Goal: Task Accomplishment & Management: Use online tool/utility

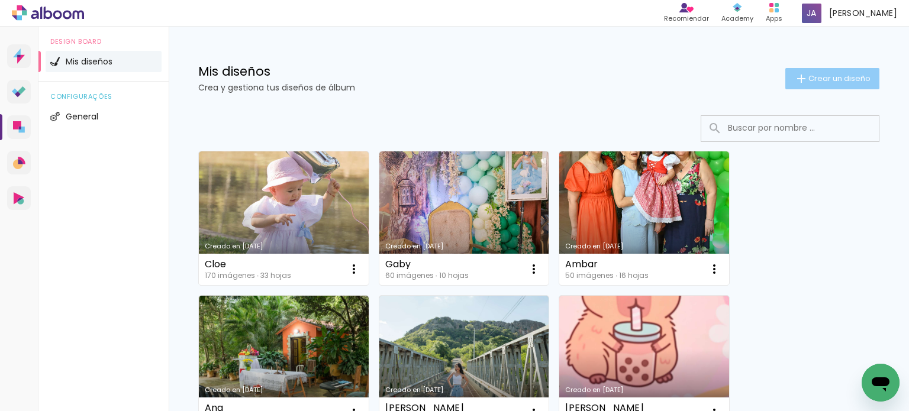
click at [819, 78] on span "Crear un diseño" at bounding box center [840, 79] width 62 height 8
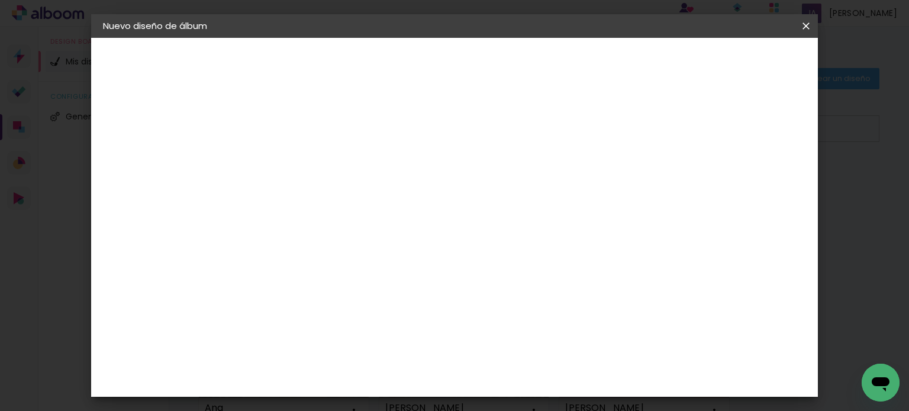
click at [297, 159] on input at bounding box center [297, 159] width 0 height 18
type input "Giuli"
type paper-input "Giuli"
click at [0, 0] on slot "Avanzar" at bounding box center [0, 0] width 0 height 0
click at [336, 188] on input "text" at bounding box center [301, 189] width 69 height 15
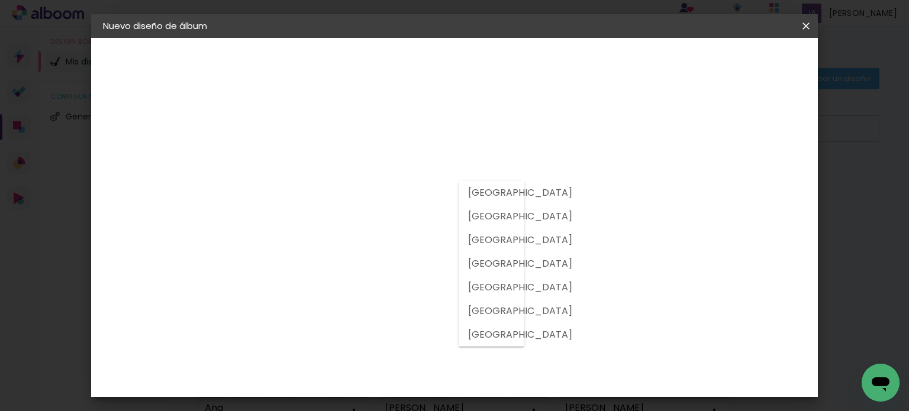
click at [496, 222] on div at bounding box center [492, 264] width 66 height 166
click at [0, 0] on slot "[GEOGRAPHIC_DATA]" at bounding box center [0, 0] width 0 height 0
type input "[GEOGRAPHIC_DATA]"
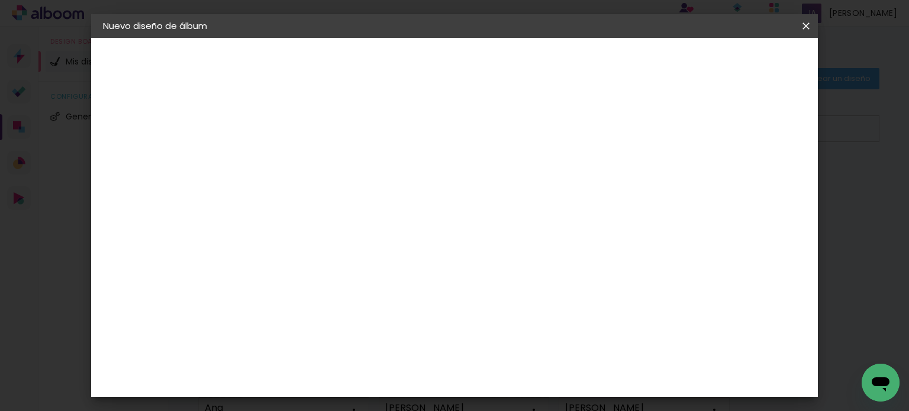
scroll to position [3043, 0]
click at [523, 179] on paper-item "Tamaño libre" at bounding box center [465, 180] width 116 height 26
click at [0, 0] on slot "Avanzar" at bounding box center [0, 0] width 0 height 0
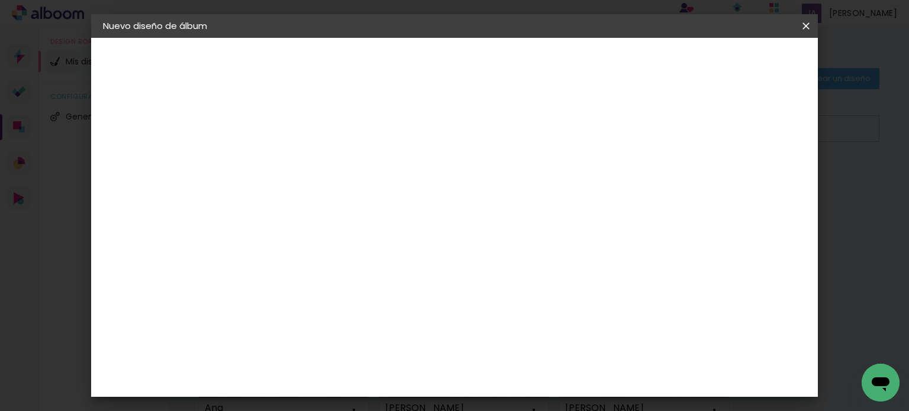
click at [0, 0] on slot "Volver" at bounding box center [0, 0] width 0 height 0
click at [523, 252] on paper-item "Sugerir una encuadernadora" at bounding box center [465, 246] width 116 height 31
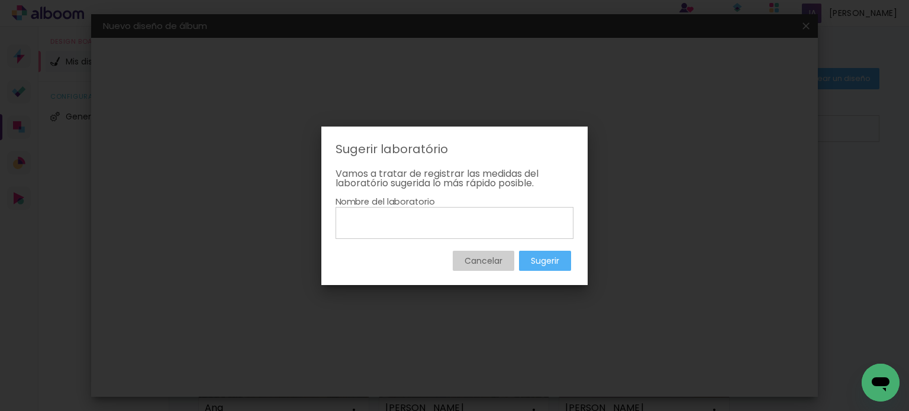
click at [0, 0] on slot "Cancelar" at bounding box center [0, 0] width 0 height 0
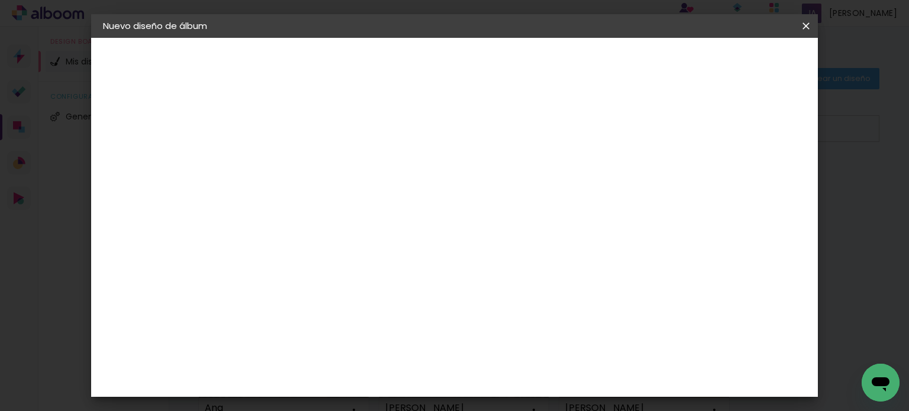
click at [523, 179] on paper-item "Tamaño libre" at bounding box center [465, 180] width 116 height 26
click at [0, 0] on slot "Avanzar" at bounding box center [0, 0] width 0 height 0
click at [526, 363] on input "60" at bounding box center [520, 362] width 31 height 18
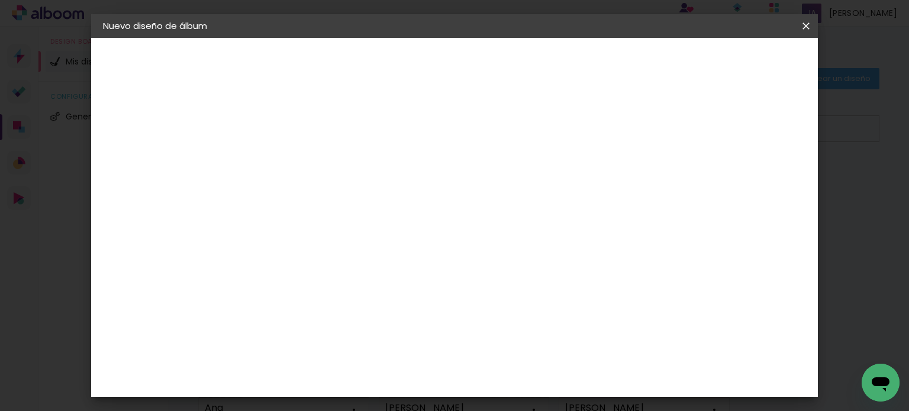
scroll to position [199, 0]
type input "45"
type paper-input "45"
click at [636, 59] on span "Empezar diseño" at bounding box center [603, 63] width 66 height 8
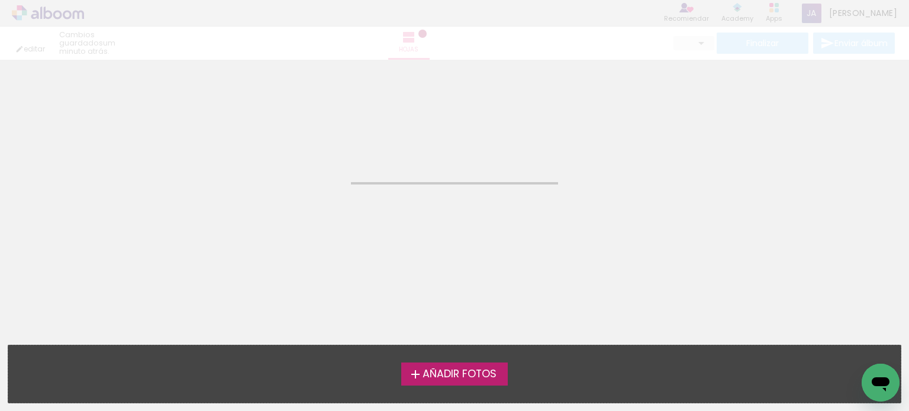
click at [459, 371] on span "Añadir Fotos" at bounding box center [460, 374] width 74 height 11
click at [0, 0] on input "file" at bounding box center [0, 0] width 0 height 0
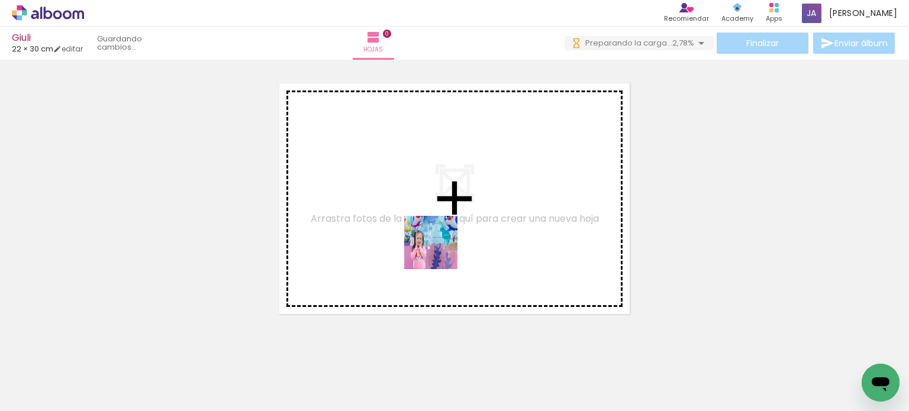
drag, startPoint x: 584, startPoint y: 375, endPoint x: 407, endPoint y: 224, distance: 231.8
click at [407, 224] on quentale-workspace at bounding box center [454, 205] width 909 height 411
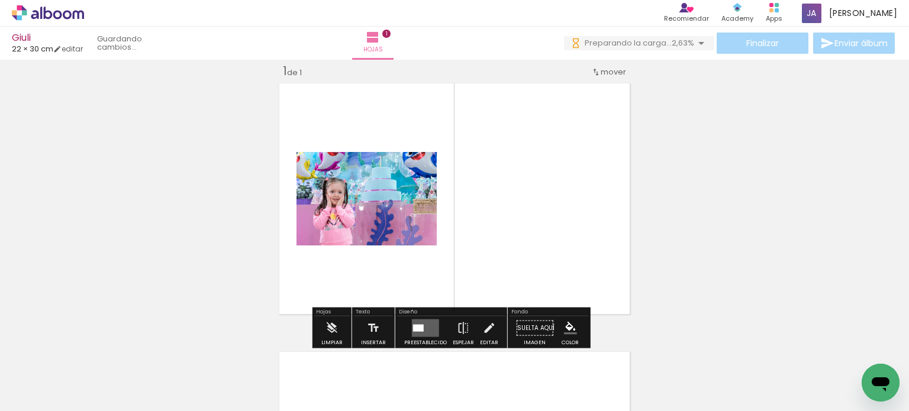
click at [379, 221] on quentale-photo at bounding box center [367, 199] width 140 height 94
click at [417, 321] on quentale-layouter at bounding box center [425, 329] width 27 height 18
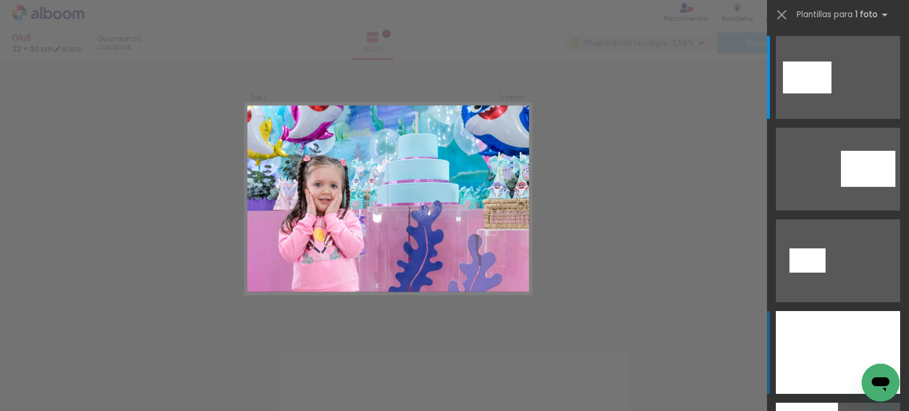
click at [801, 338] on div at bounding box center [838, 352] width 124 height 83
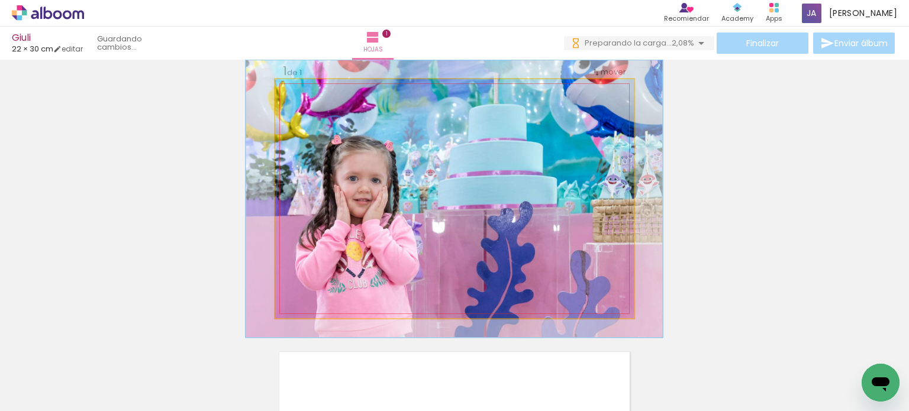
drag, startPoint x: 297, startPoint y: 92, endPoint x: 303, endPoint y: 90, distance: 6.7
type paper-slider "116"
click at [304, 90] on div at bounding box center [309, 91] width 11 height 11
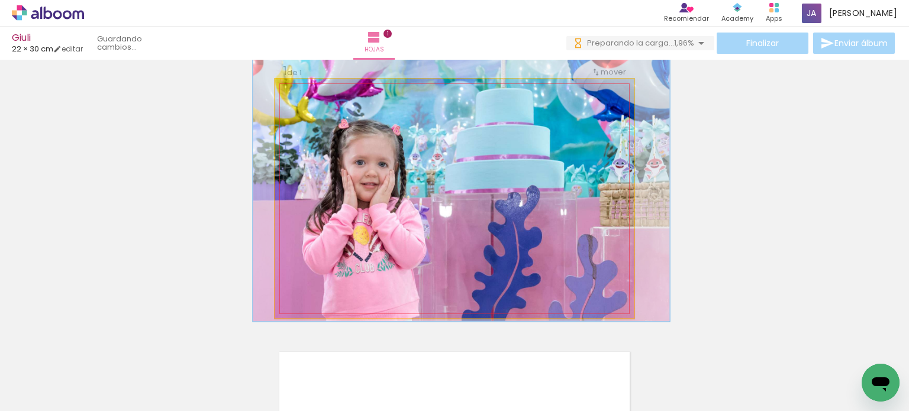
drag, startPoint x: 385, startPoint y: 156, endPoint x: 391, endPoint y: 146, distance: 11.4
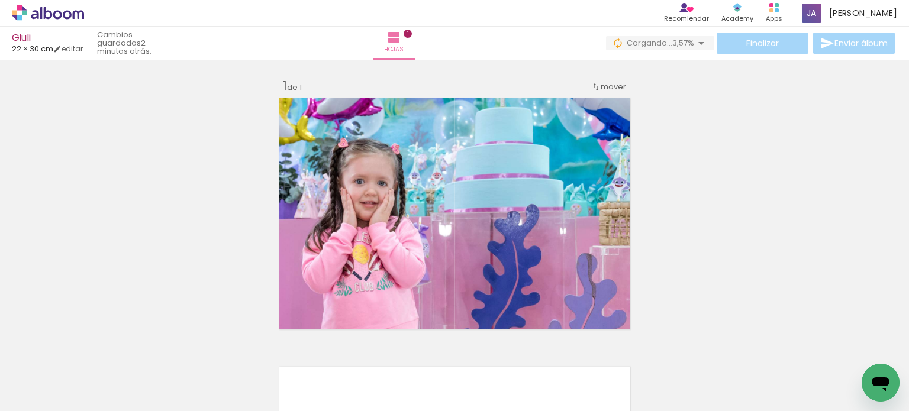
scroll to position [0, 11]
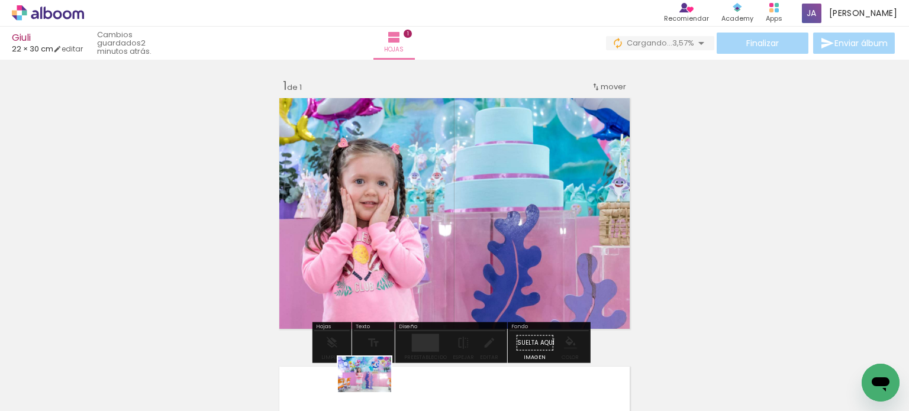
drag, startPoint x: 372, startPoint y: 275, endPoint x: 373, endPoint y: 392, distance: 117.2
click at [373, 390] on div at bounding box center [360, 371] width 59 height 39
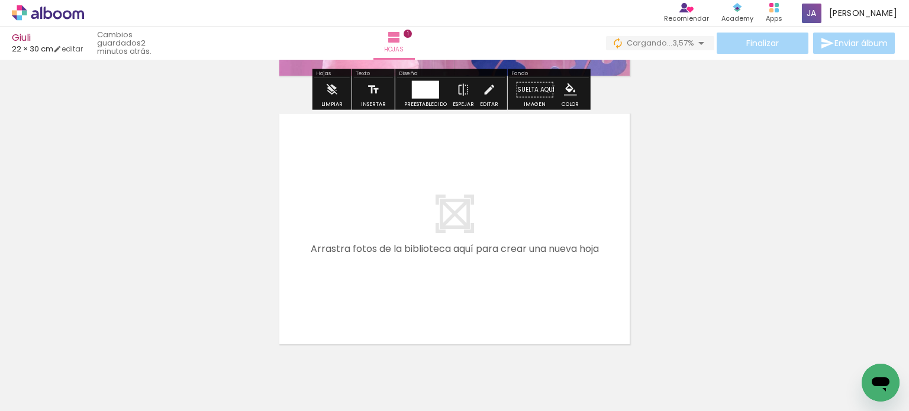
scroll to position [296, 0]
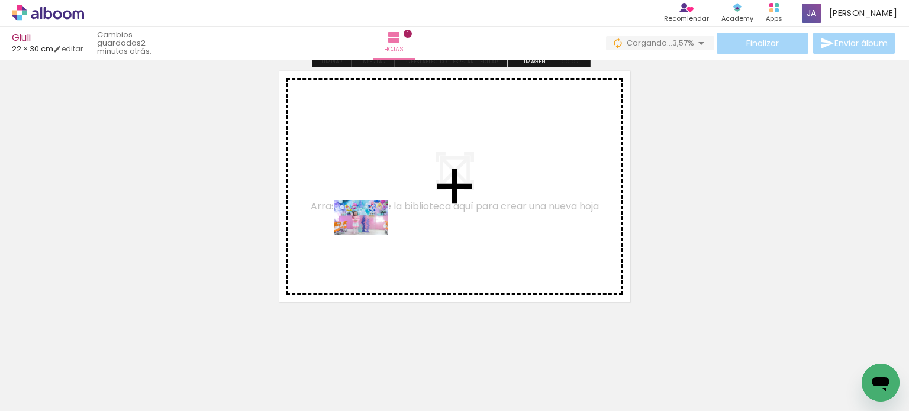
drag, startPoint x: 373, startPoint y: 372, endPoint x: 370, endPoint y: 236, distance: 136.8
click at [370, 236] on quentale-workspace at bounding box center [454, 205] width 909 height 411
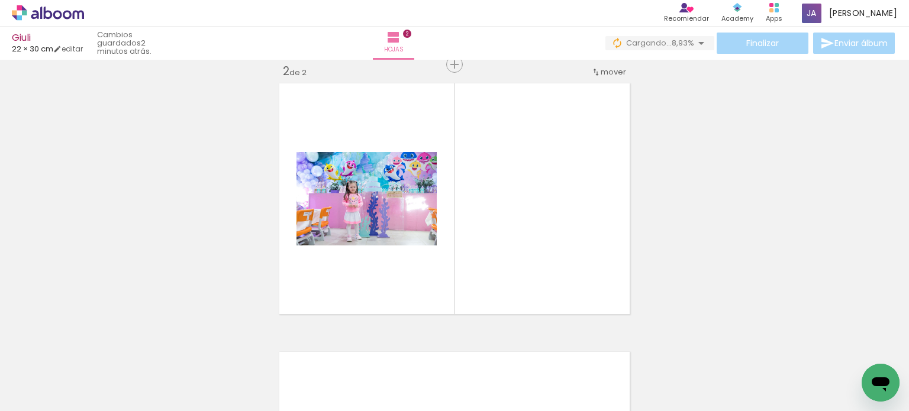
scroll to position [0, 284]
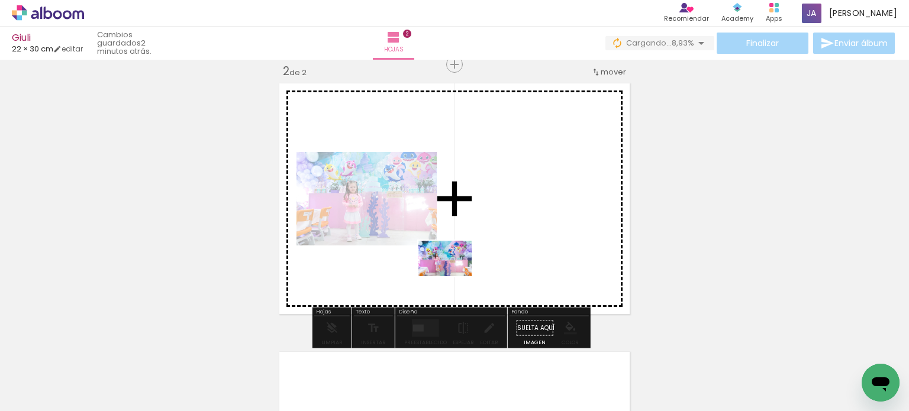
drag, startPoint x: 664, startPoint y: 350, endPoint x: 447, endPoint y: 275, distance: 229.3
click at [447, 275] on quentale-workspace at bounding box center [454, 205] width 909 height 411
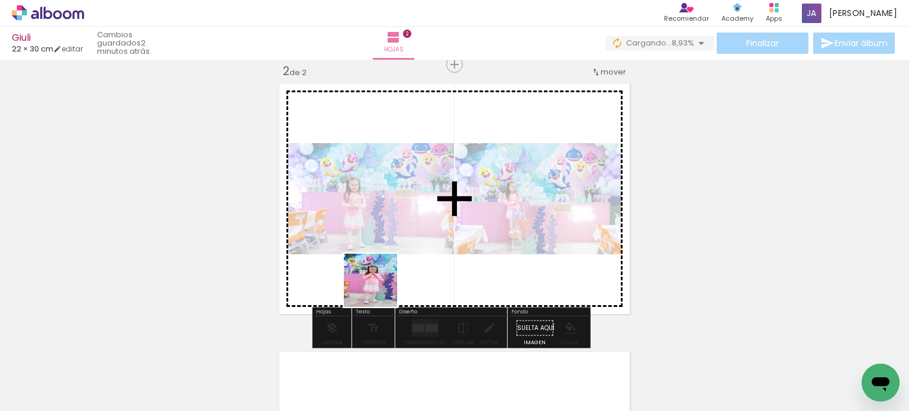
drag, startPoint x: 361, startPoint y: 302, endPoint x: 438, endPoint y: 243, distance: 97.1
click at [438, 243] on quentale-workspace at bounding box center [454, 205] width 909 height 411
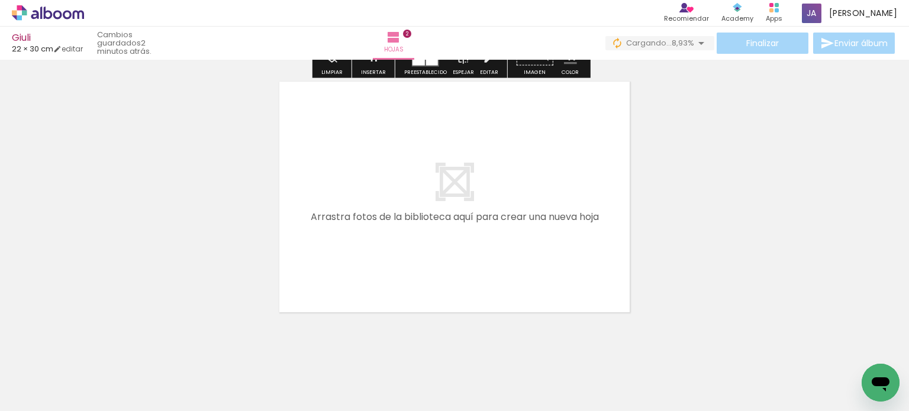
scroll to position [574, 0]
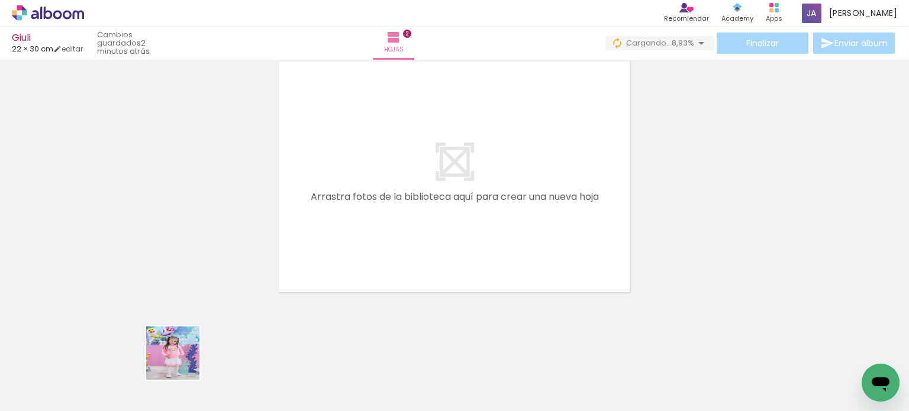
drag, startPoint x: 170, startPoint y: 371, endPoint x: 362, endPoint y: 200, distance: 257.0
click at [361, 198] on quentale-workspace at bounding box center [454, 205] width 909 height 411
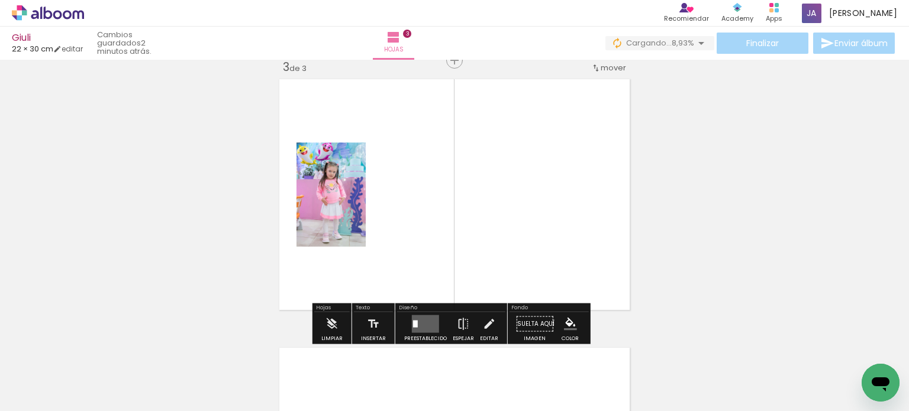
scroll to position [552, 0]
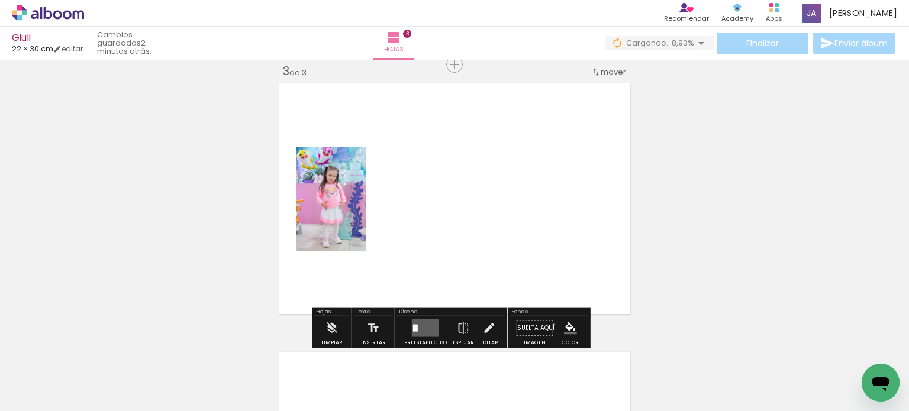
drag, startPoint x: 765, startPoint y: 364, endPoint x: 521, endPoint y: 217, distance: 285.1
click at [521, 217] on quentale-workspace at bounding box center [454, 205] width 909 height 411
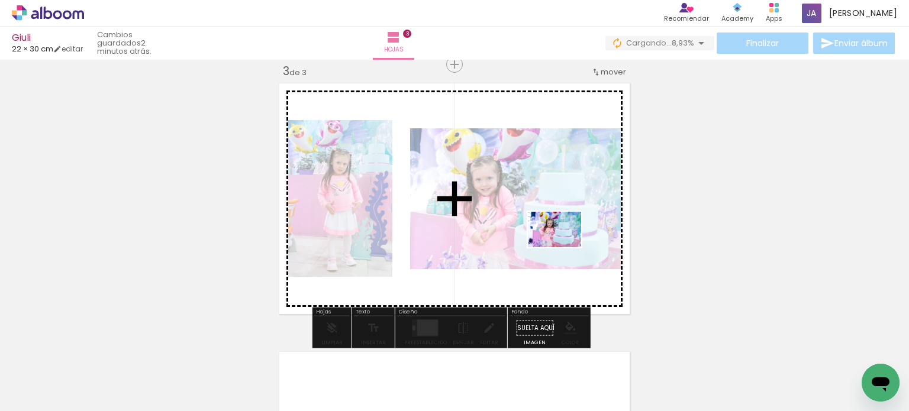
drag, startPoint x: 834, startPoint y: 378, endPoint x: 559, endPoint y: 246, distance: 305.5
click at [561, 246] on quentale-workspace at bounding box center [454, 205] width 909 height 411
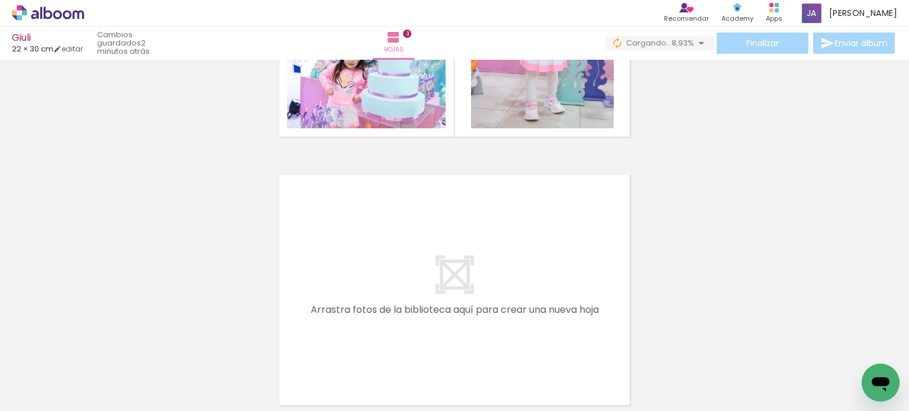
scroll to position [0, 450]
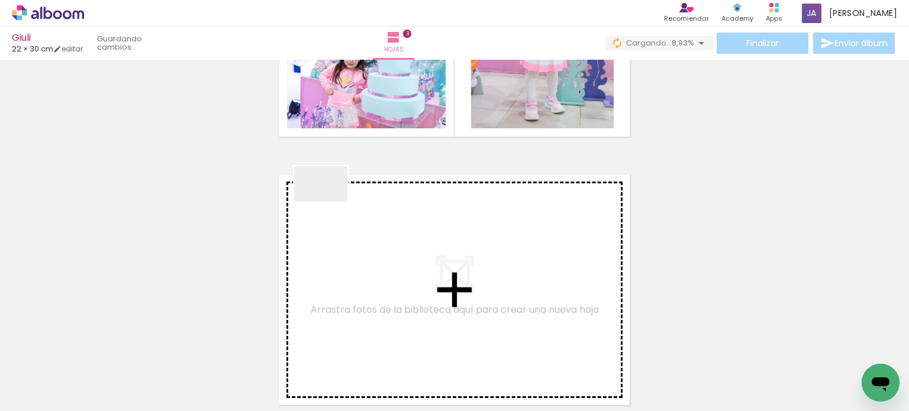
drag, startPoint x: 206, startPoint y: 365, endPoint x: 330, endPoint y: 202, distance: 204.4
click at [330, 202] on quentale-workspace at bounding box center [454, 205] width 909 height 411
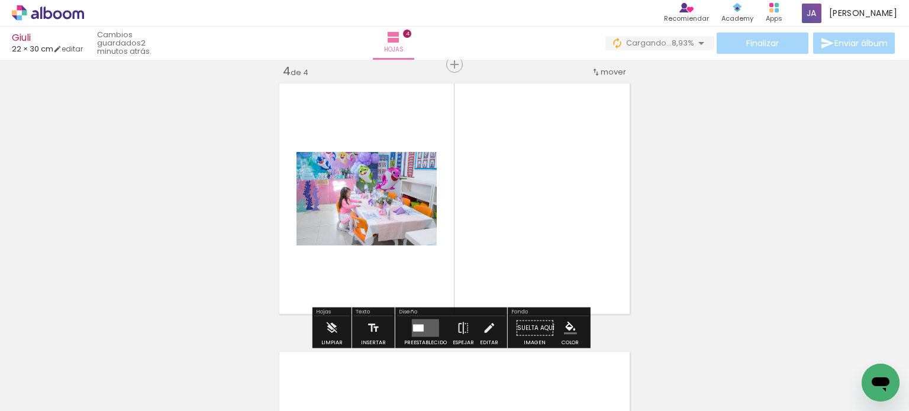
scroll to position [821, 0]
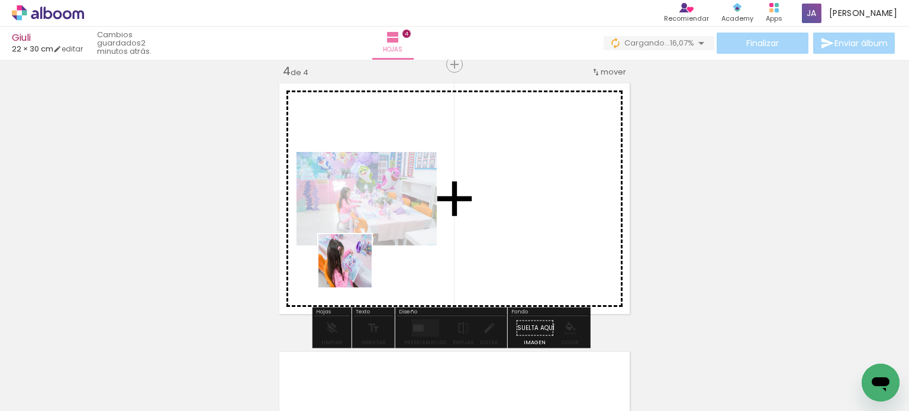
drag, startPoint x: 340, startPoint y: 285, endPoint x: 352, endPoint y: 274, distance: 16.8
click at [358, 265] on quentale-workspace at bounding box center [454, 205] width 909 height 411
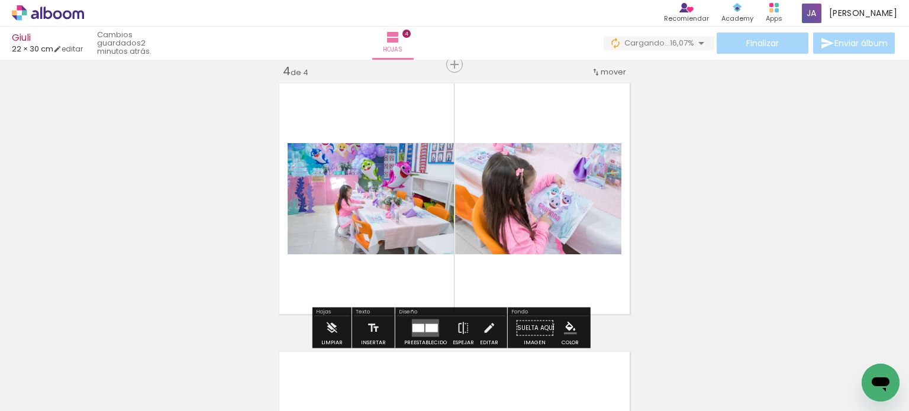
drag, startPoint x: 342, startPoint y: 365, endPoint x: 440, endPoint y: 276, distance: 132.9
click at [445, 266] on quentale-workspace at bounding box center [454, 205] width 909 height 411
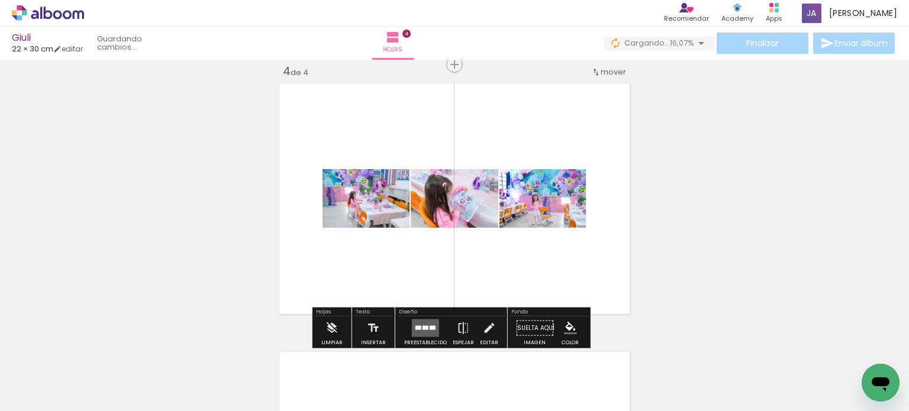
drag, startPoint x: 417, startPoint y: 352, endPoint x: 476, endPoint y: 237, distance: 129.7
click at [476, 237] on quentale-workspace at bounding box center [454, 205] width 909 height 411
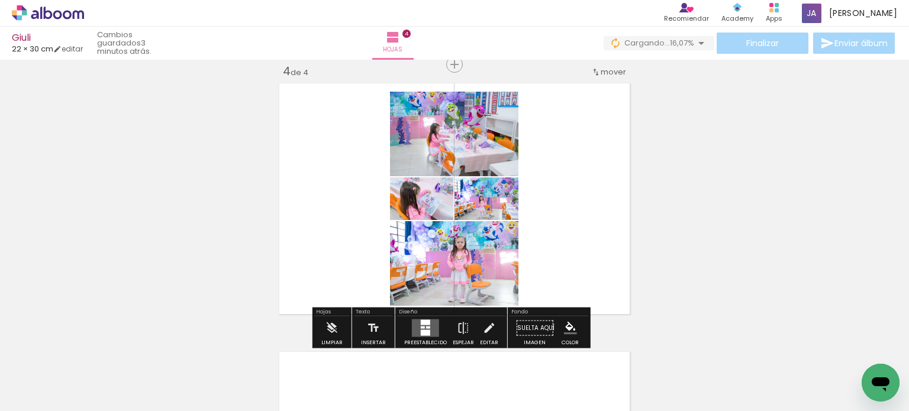
drag, startPoint x: 476, startPoint y: 366, endPoint x: 497, endPoint y: 259, distance: 109.2
click at [497, 259] on quentale-workspace at bounding box center [454, 205] width 909 height 411
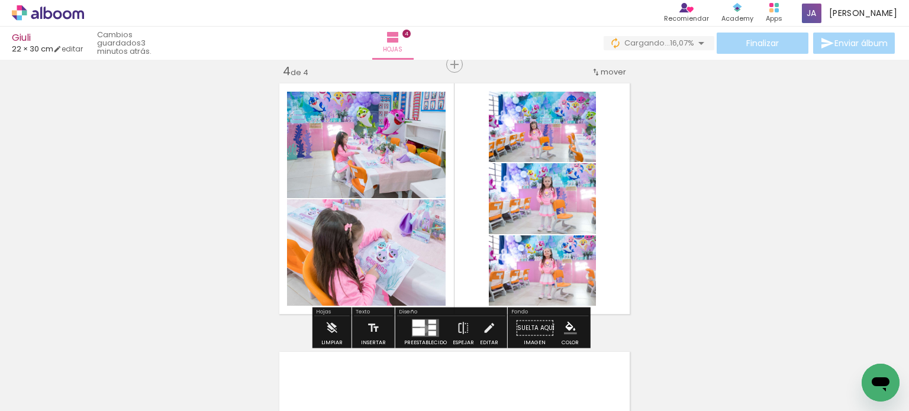
click at [421, 329] on div at bounding box center [419, 333] width 12 height 8
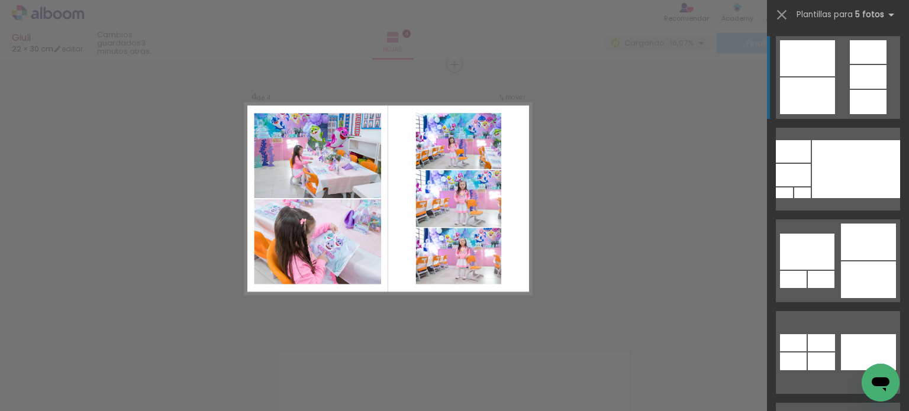
click at [829, 76] on quentale-layouter at bounding box center [838, 77] width 124 height 83
click at [836, 89] on quentale-layouter at bounding box center [838, 77] width 124 height 83
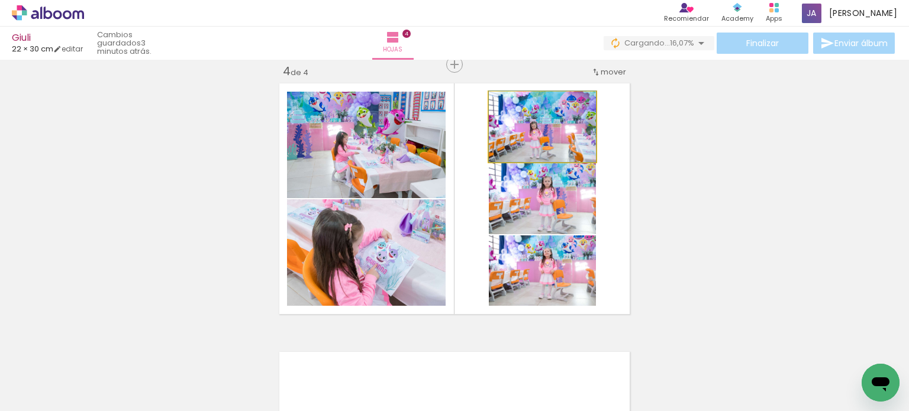
click at [519, 126] on quentale-photo at bounding box center [542, 127] width 107 height 70
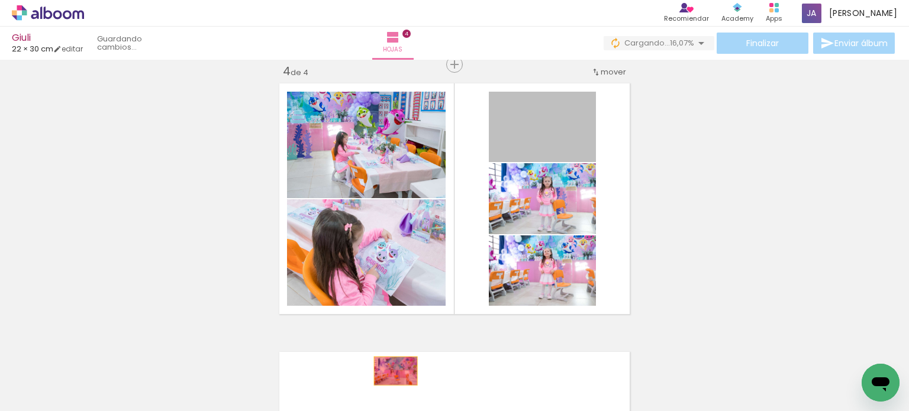
drag, startPoint x: 543, startPoint y: 138, endPoint x: 391, endPoint y: 371, distance: 278.1
click at [391, 371] on quentale-workspace at bounding box center [454, 205] width 909 height 411
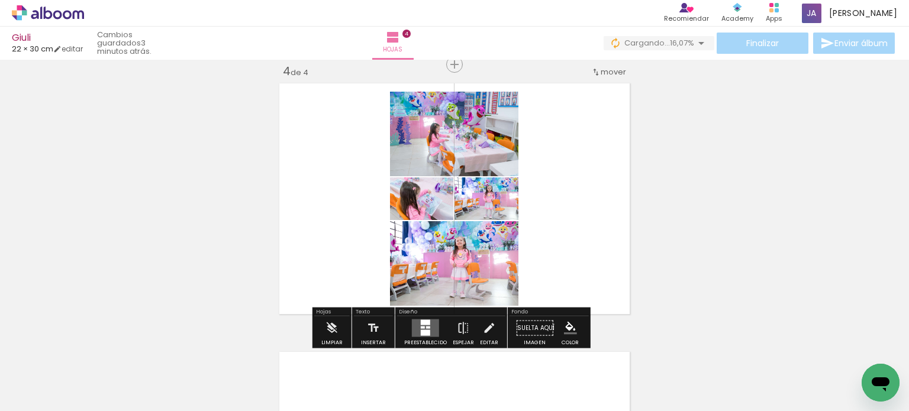
click at [421, 336] on div at bounding box center [425, 333] width 9 height 6
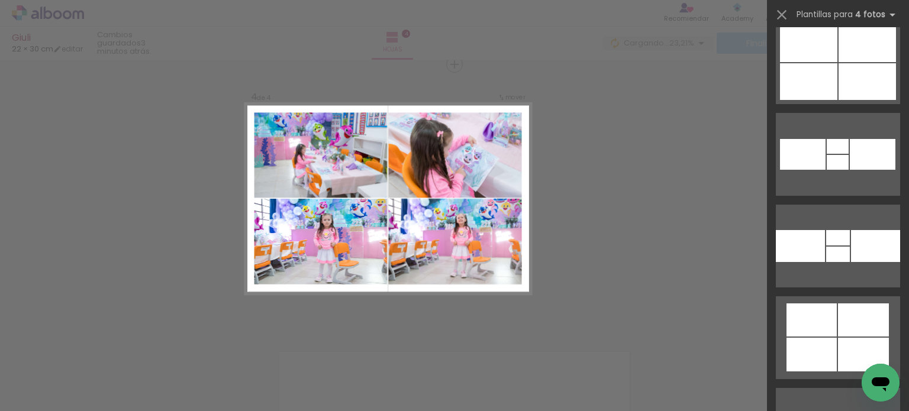
scroll to position [2960, 0]
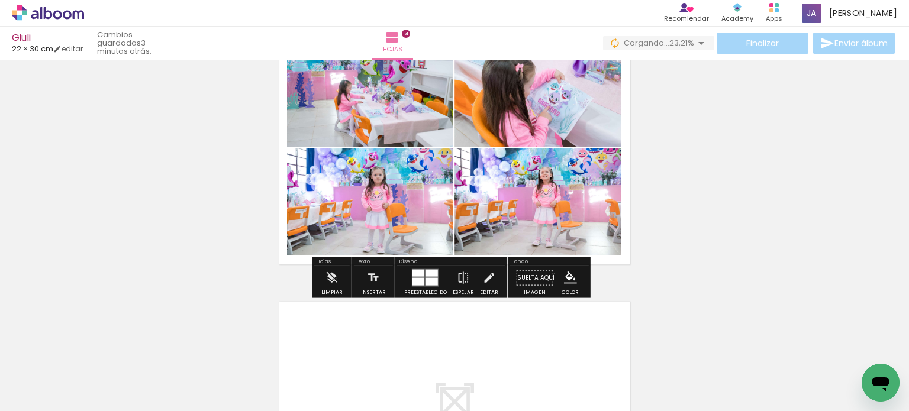
scroll to position [1058, 0]
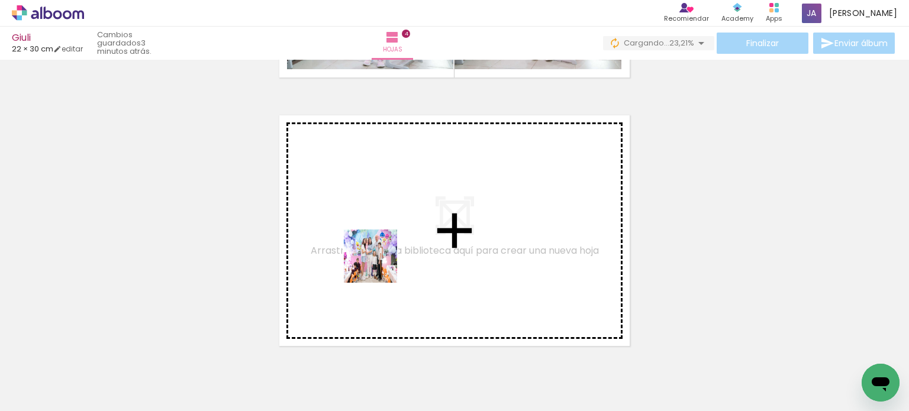
drag, startPoint x: 495, startPoint y: 373, endPoint x: 378, endPoint y: 263, distance: 160.8
click at [378, 263] on quentale-workspace at bounding box center [454, 205] width 909 height 411
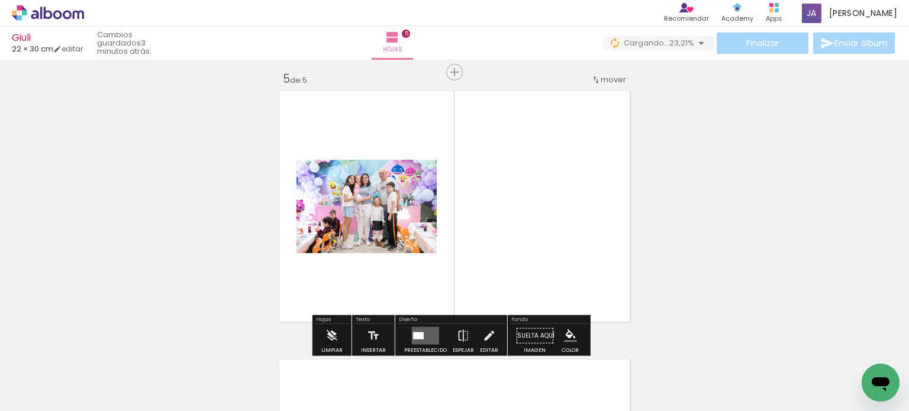
scroll to position [1090, 0]
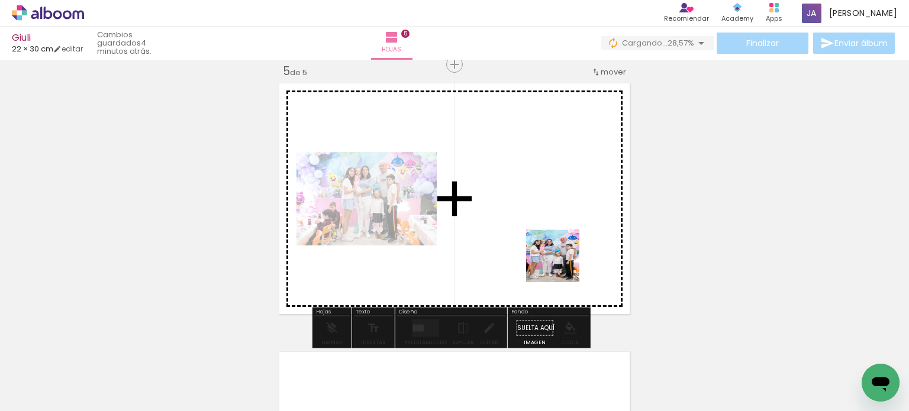
drag, startPoint x: 573, startPoint y: 378, endPoint x: 552, endPoint y: 233, distance: 146.5
click at [552, 233] on quentale-workspace at bounding box center [454, 205] width 909 height 411
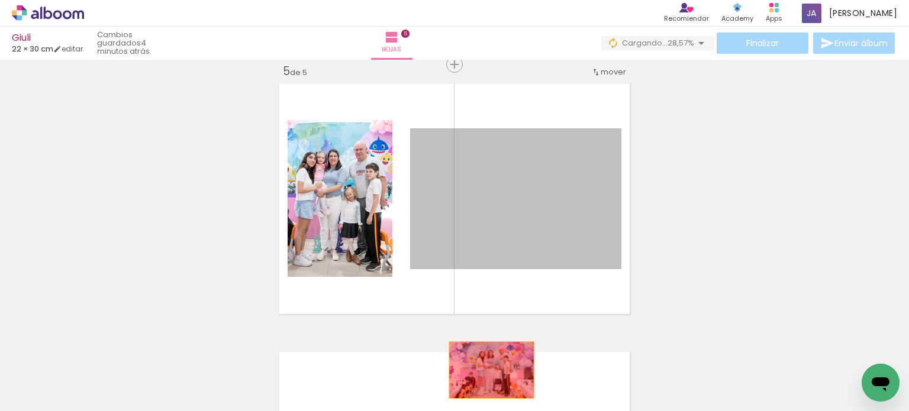
drag, startPoint x: 517, startPoint y: 218, endPoint x: 487, endPoint y: 371, distance: 155.6
click at [487, 371] on quentale-workspace at bounding box center [454, 205] width 909 height 411
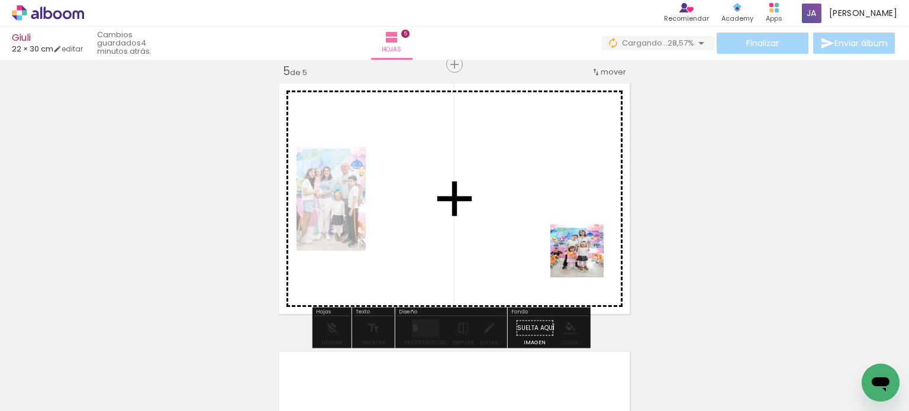
drag, startPoint x: 772, startPoint y: 371, endPoint x: 502, endPoint y: 217, distance: 311.5
click at [503, 217] on quentale-workspace at bounding box center [454, 205] width 909 height 411
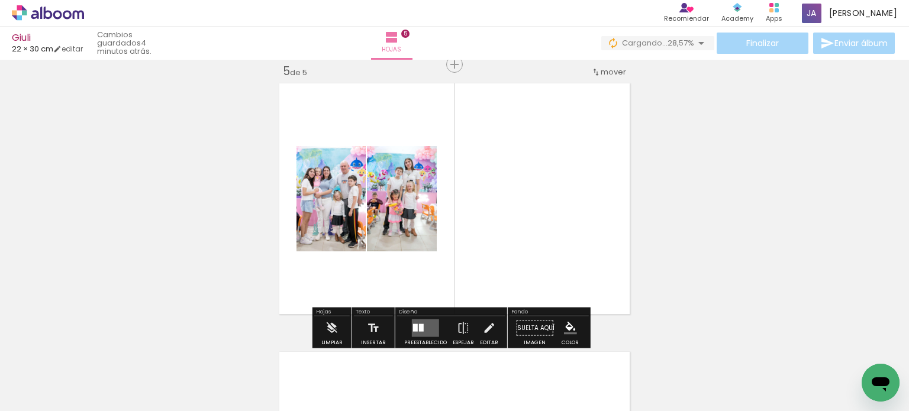
click at [421, 324] on div at bounding box center [421, 328] width 5 height 8
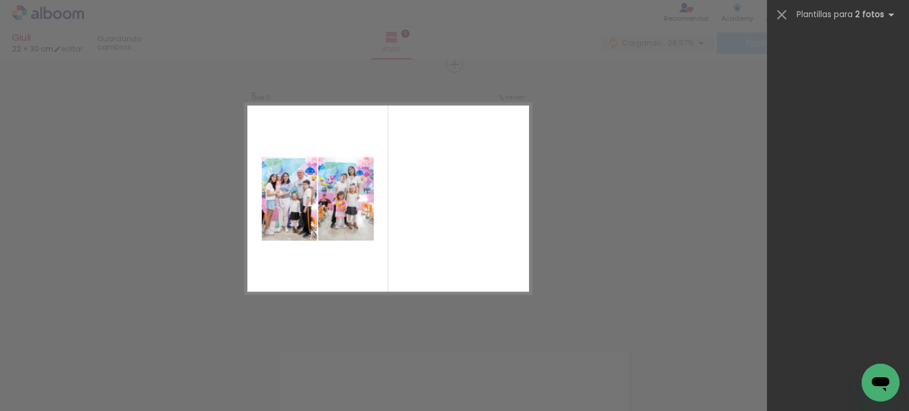
scroll to position [0, 0]
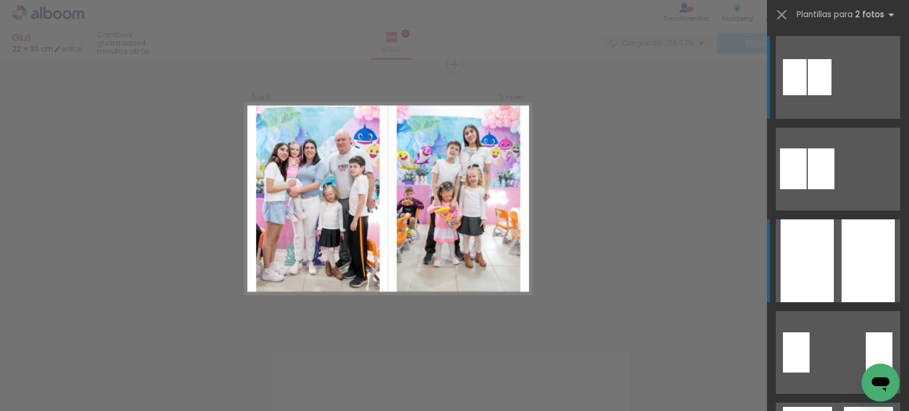
click at [842, 255] on div at bounding box center [868, 261] width 53 height 83
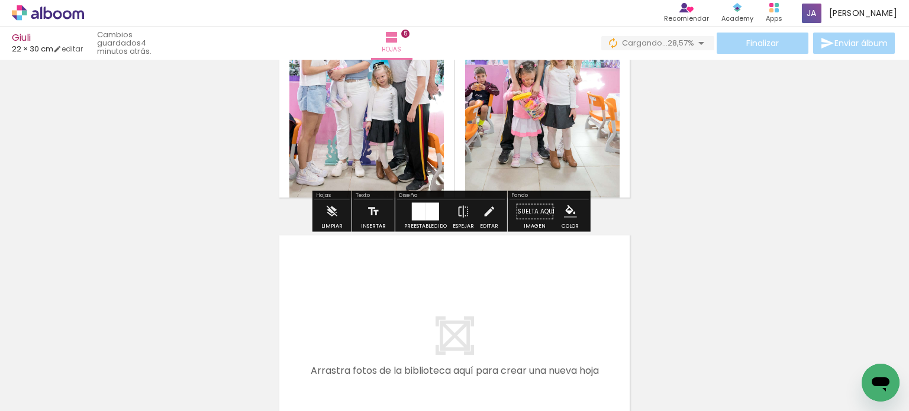
scroll to position [1208, 0]
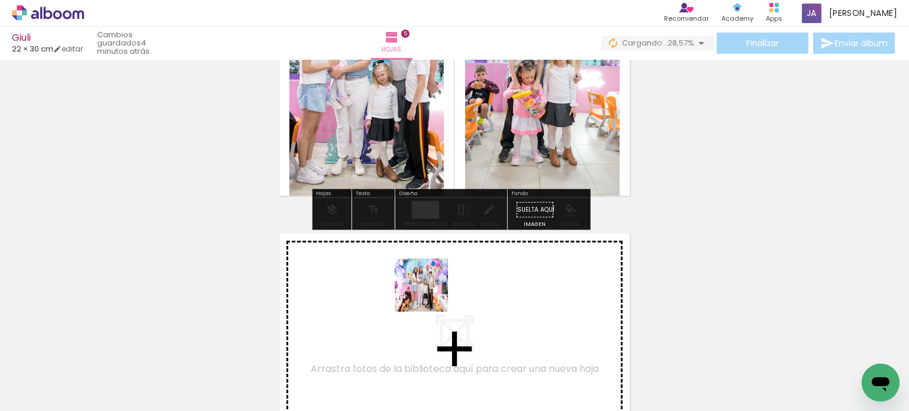
drag, startPoint x: 501, startPoint y: 372, endPoint x: 423, endPoint y: 294, distance: 109.7
click at [423, 294] on quentale-workspace at bounding box center [454, 205] width 909 height 411
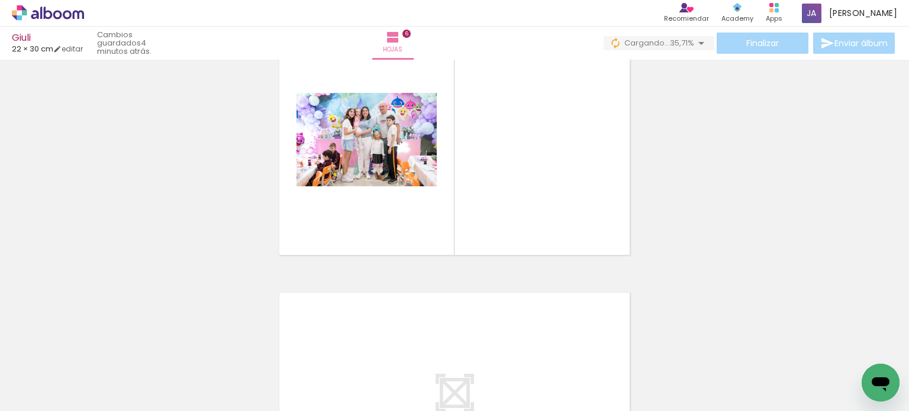
scroll to position [0, 939]
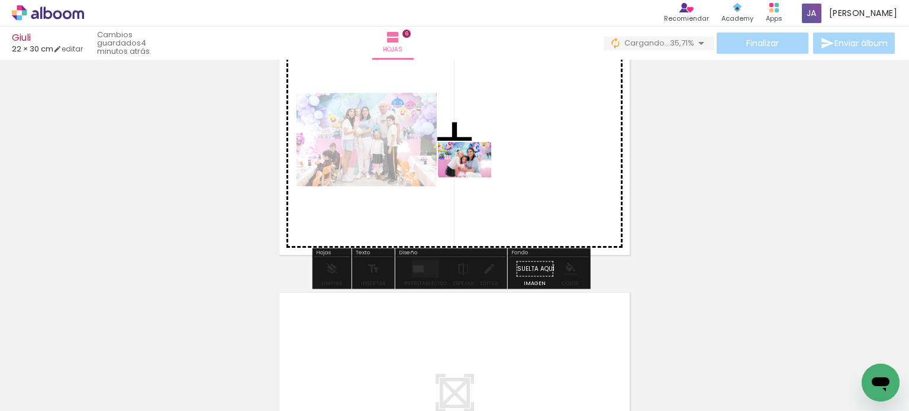
drag, startPoint x: 443, startPoint y: 241, endPoint x: 474, endPoint y: 178, distance: 70.9
click at [474, 178] on quentale-workspace at bounding box center [454, 205] width 909 height 411
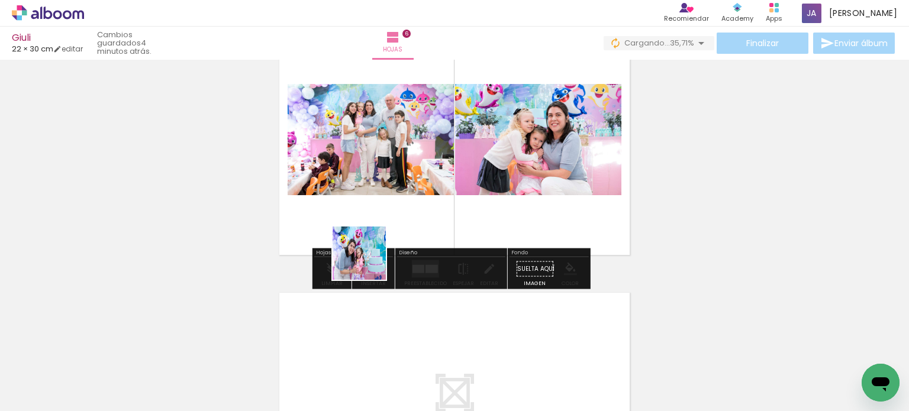
drag, startPoint x: 363, startPoint y: 274, endPoint x: 380, endPoint y: 234, distance: 43.2
click at [373, 250] on quentale-workspace at bounding box center [454, 205] width 909 height 411
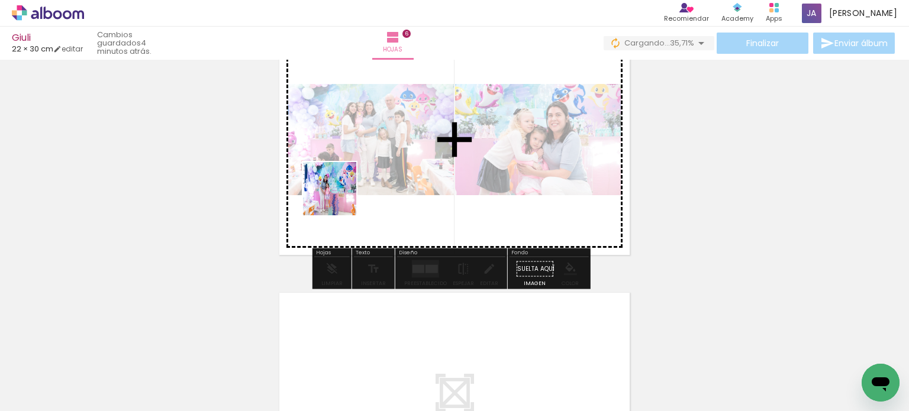
drag, startPoint x: 304, startPoint y: 270, endPoint x: 340, endPoint y: 197, distance: 81.8
click at [340, 197] on quentale-workspace at bounding box center [454, 205] width 909 height 411
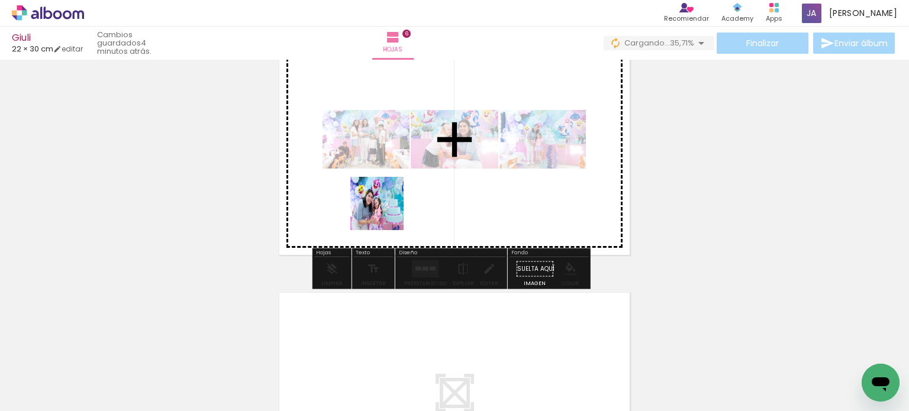
drag, startPoint x: 358, startPoint y: 275, endPoint x: 397, endPoint y: 186, distance: 97.0
click at [397, 186] on quentale-workspace at bounding box center [454, 205] width 909 height 411
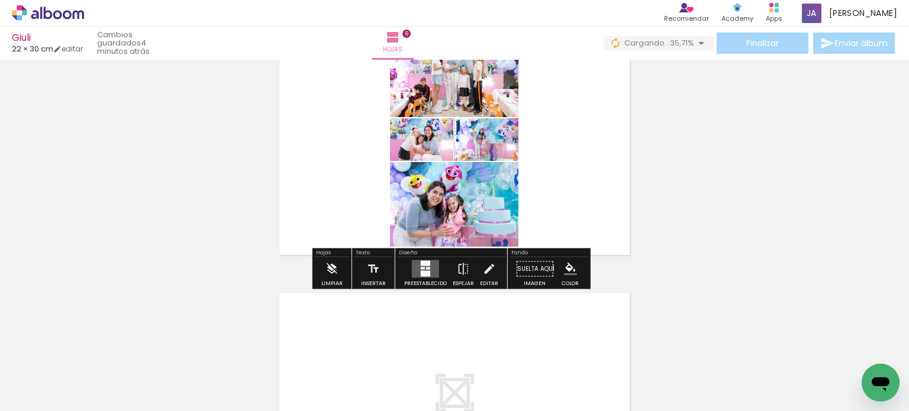
click at [421, 268] on div at bounding box center [423, 269] width 4 height 2
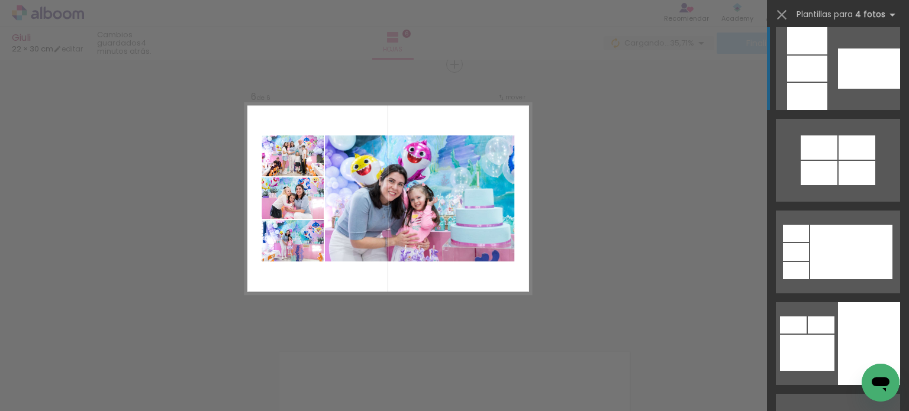
scroll to position [2723, 0]
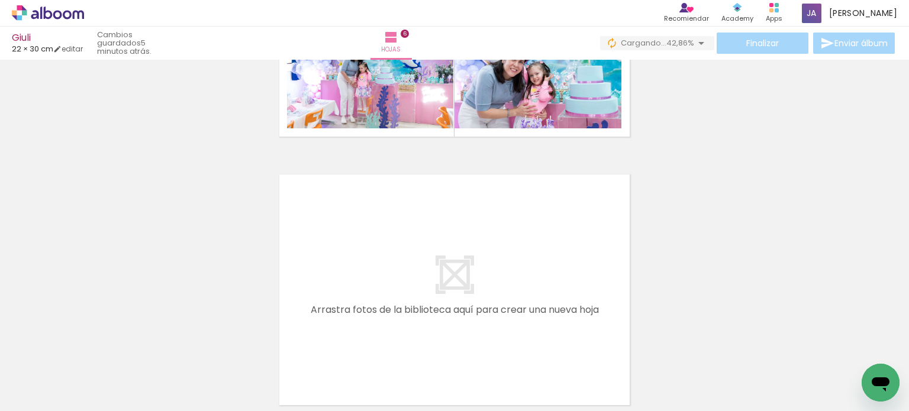
scroll to position [0, 1519]
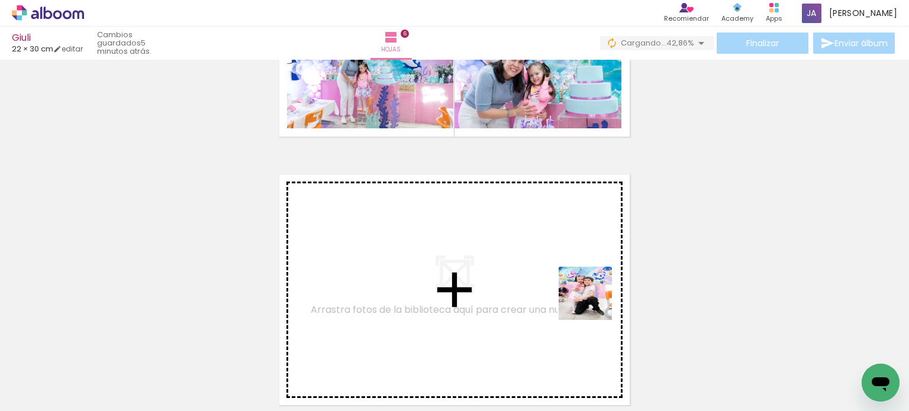
drag, startPoint x: 594, startPoint y: 367, endPoint x: 594, endPoint y: 259, distance: 108.3
click at [594, 259] on quentale-workspace at bounding box center [454, 205] width 909 height 411
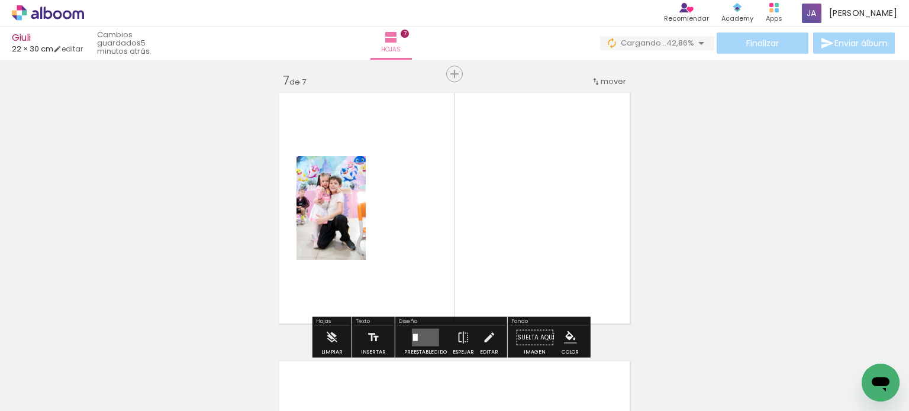
scroll to position [1627, 0]
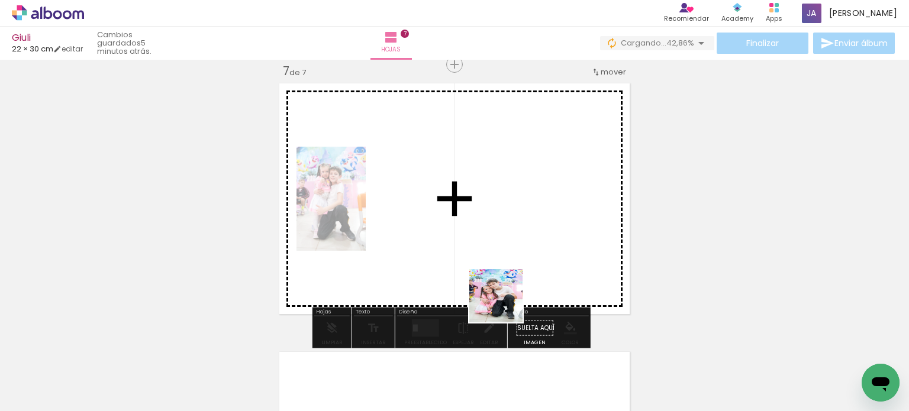
drag, startPoint x: 508, startPoint y: 318, endPoint x: 481, endPoint y: 224, distance: 98.1
click at [484, 224] on quentale-workspace at bounding box center [454, 205] width 909 height 411
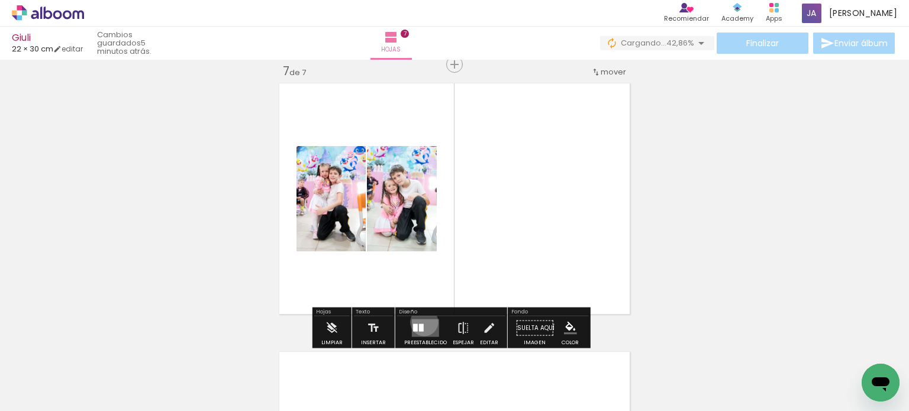
click at [421, 322] on quentale-layouter at bounding box center [425, 329] width 27 height 18
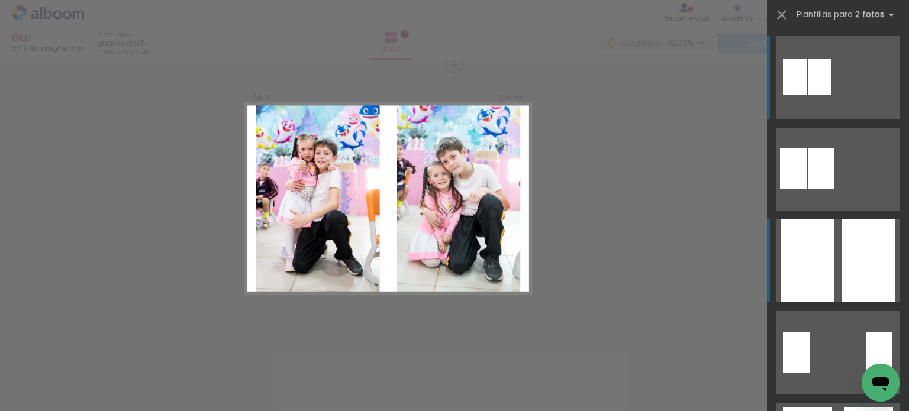
click at [849, 249] on div at bounding box center [868, 261] width 53 height 83
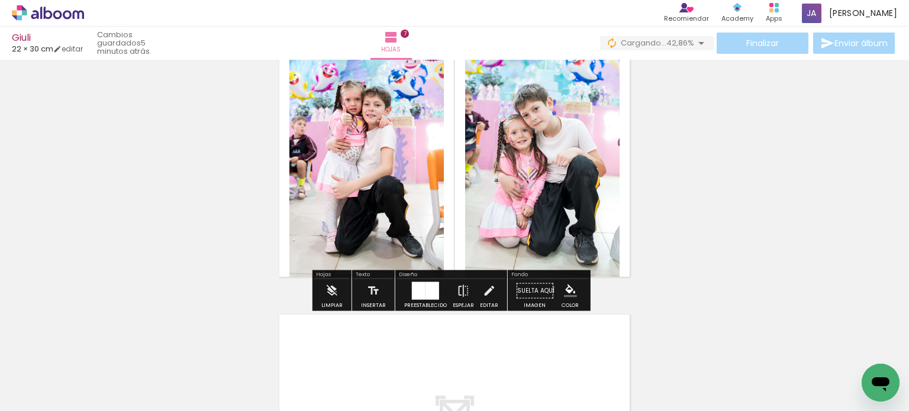
scroll to position [1805, 0]
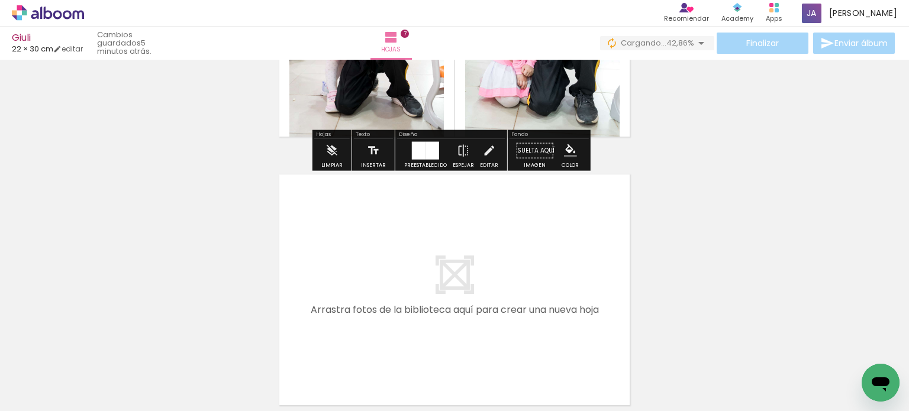
drag, startPoint x: 402, startPoint y: 366, endPoint x: 450, endPoint y: 349, distance: 50.4
click at [378, 265] on quentale-workspace at bounding box center [454, 205] width 909 height 411
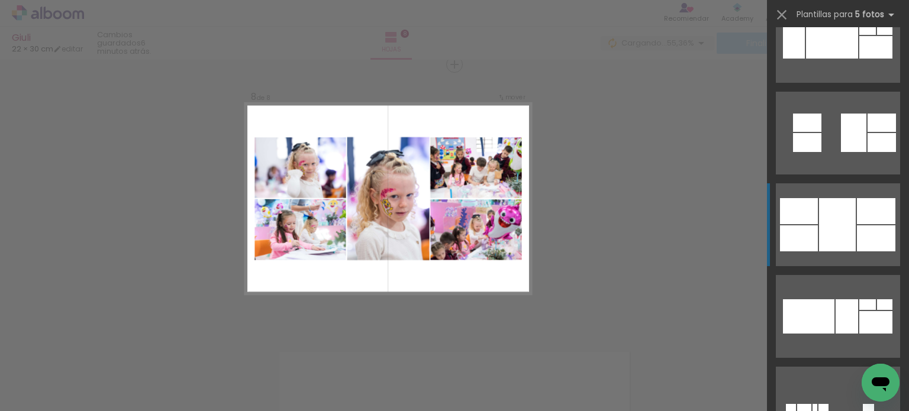
scroll to position [4913, 0]
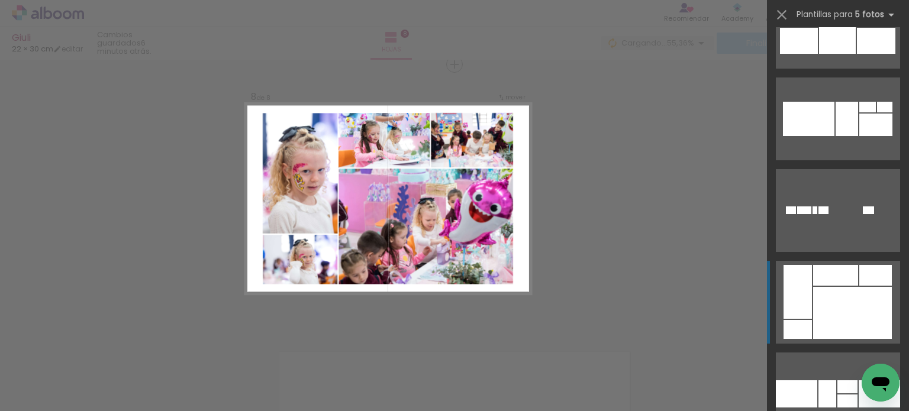
click at [842, 295] on div at bounding box center [852, 313] width 79 height 52
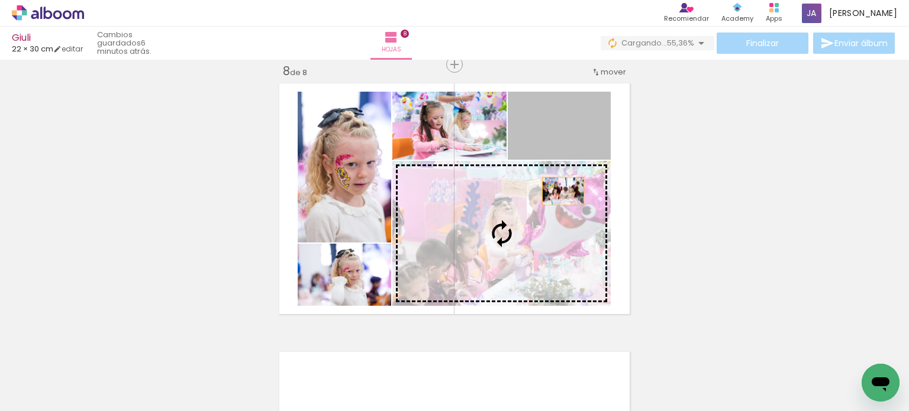
drag, startPoint x: 572, startPoint y: 128, endPoint x: 532, endPoint y: 230, distance: 108.7
click at [0, 0] on slot at bounding box center [0, 0] width 0 height 0
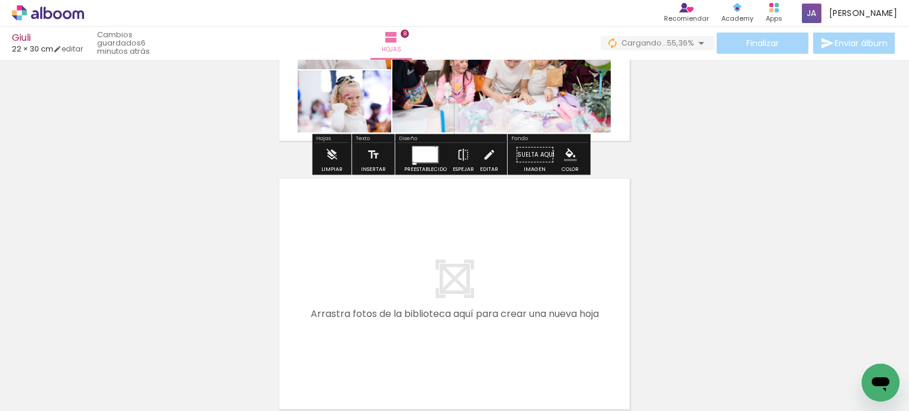
scroll to position [2073, 0]
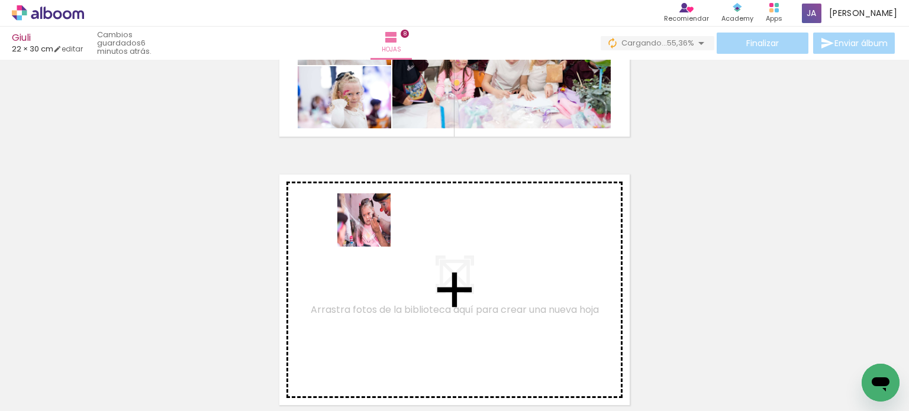
drag, startPoint x: 340, startPoint y: 366, endPoint x: 373, endPoint y: 229, distance: 140.7
click at [373, 229] on quentale-workspace at bounding box center [454, 205] width 909 height 411
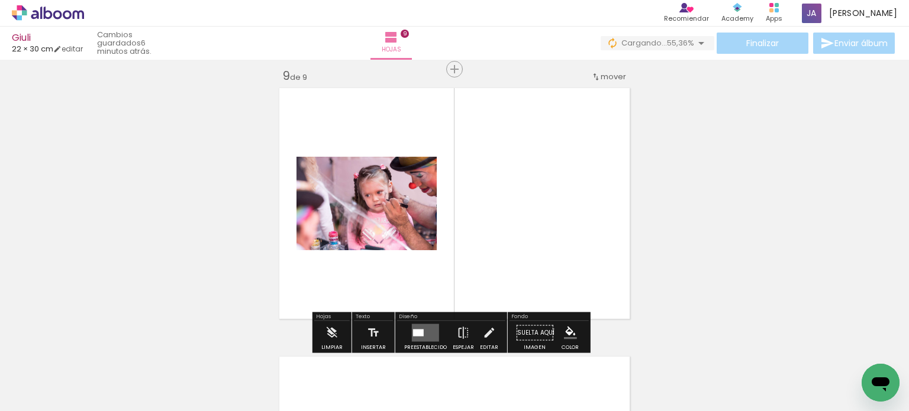
scroll to position [2165, 0]
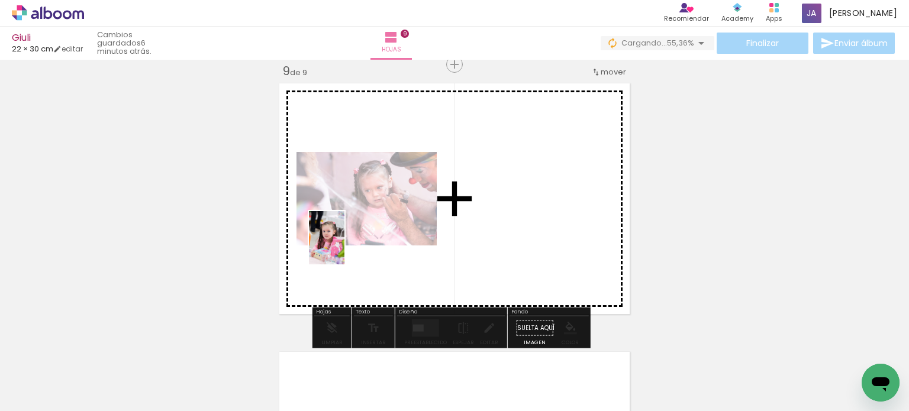
drag, startPoint x: 146, startPoint y: 347, endPoint x: 344, endPoint y: 247, distance: 222.4
click at [344, 247] on quentale-workspace at bounding box center [454, 205] width 909 height 411
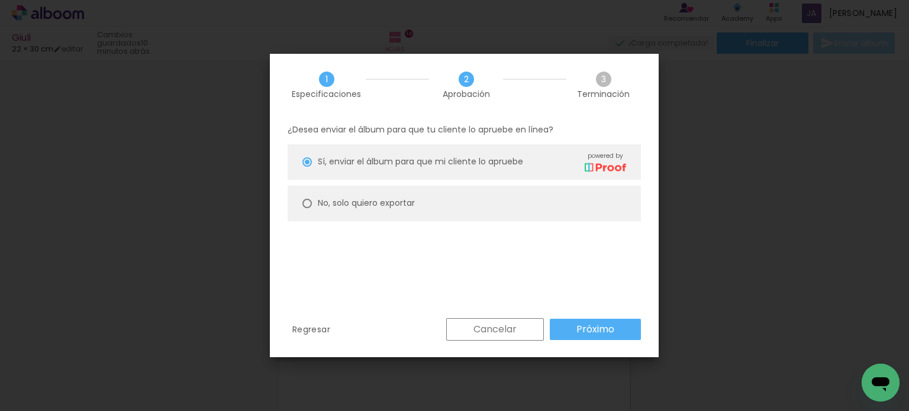
scroll to position [0, 2903]
click at [0, 0] on slot "No, solo quiero exportar" at bounding box center [0, 0] width 0 height 0
type paper-radio-button "on"
click at [0, 0] on slot "Próximo" at bounding box center [0, 0] width 0 height 0
type input "Alta, 300 DPI"
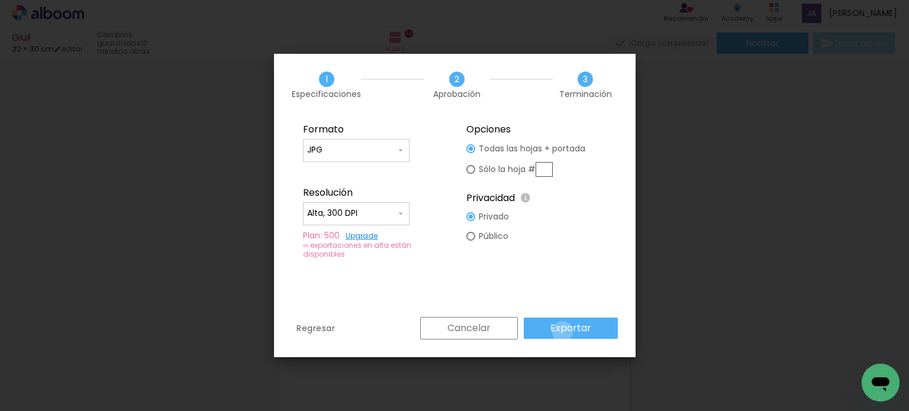
click at [0, 0] on slot "Exportar" at bounding box center [0, 0] width 0 height 0
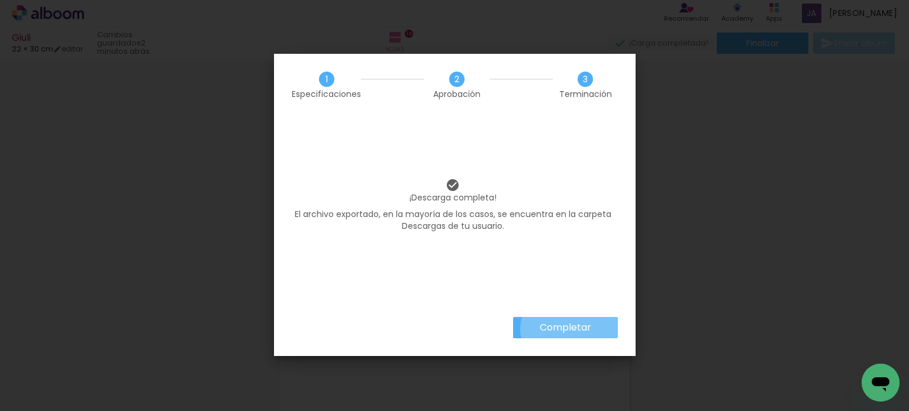
click at [0, 0] on slot "Completar" at bounding box center [0, 0] width 0 height 0
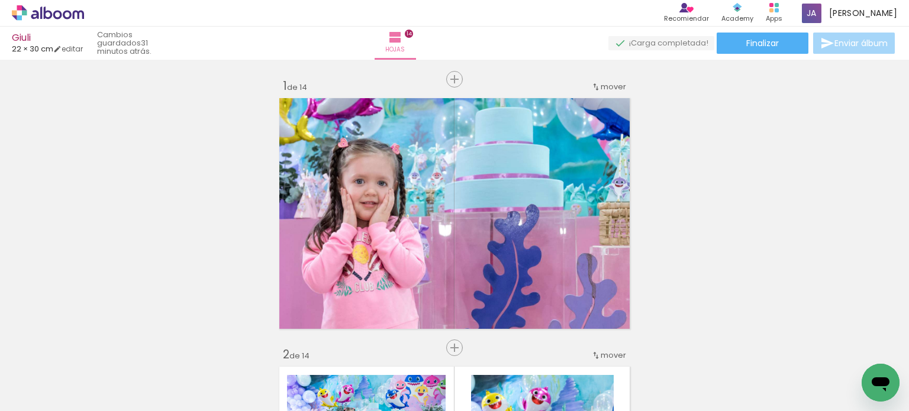
scroll to position [0, 2903]
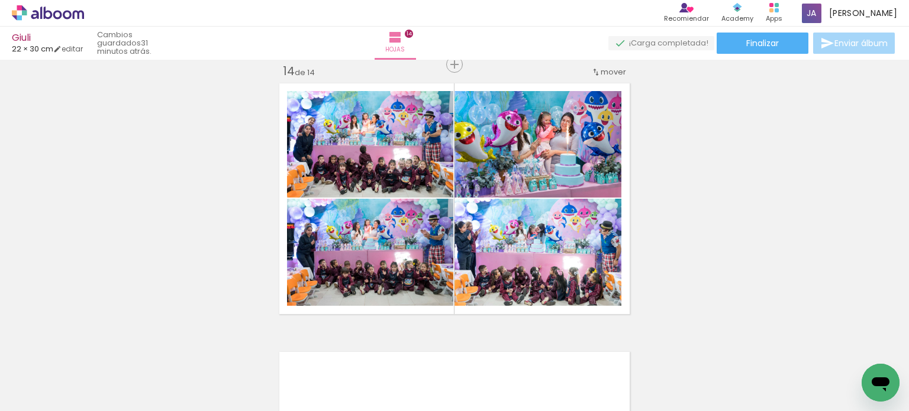
scroll to position [0, 2903]
